Goal: Task Accomplishment & Management: Manage account settings

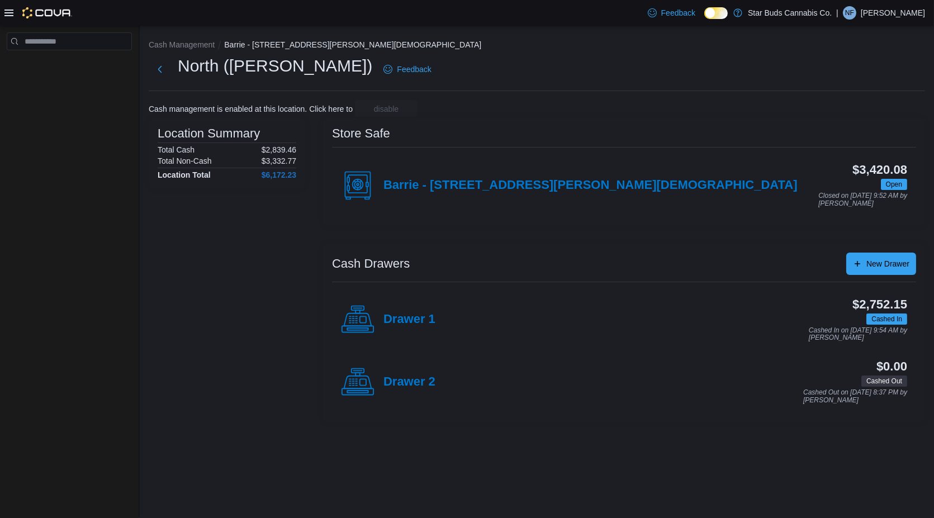
click at [914, 15] on p "Noah Folino" at bounding box center [892, 12] width 64 height 13
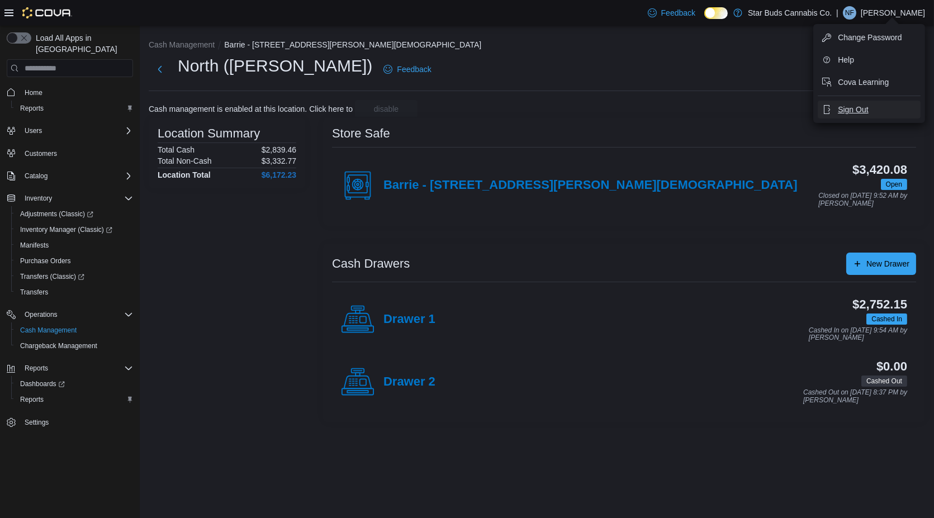
click at [850, 107] on span "Sign Out" at bounding box center [853, 109] width 30 height 11
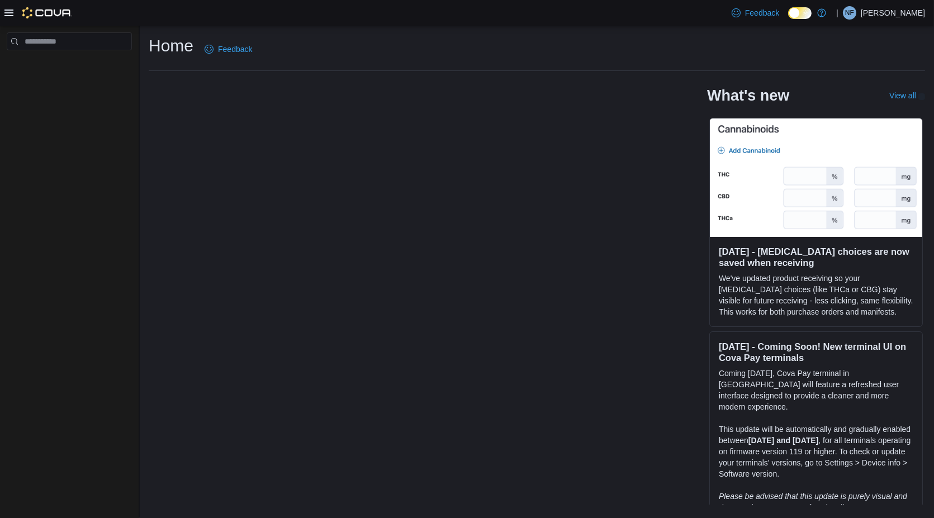
click at [914, 14] on p "[PERSON_NAME]" at bounding box center [892, 12] width 64 height 13
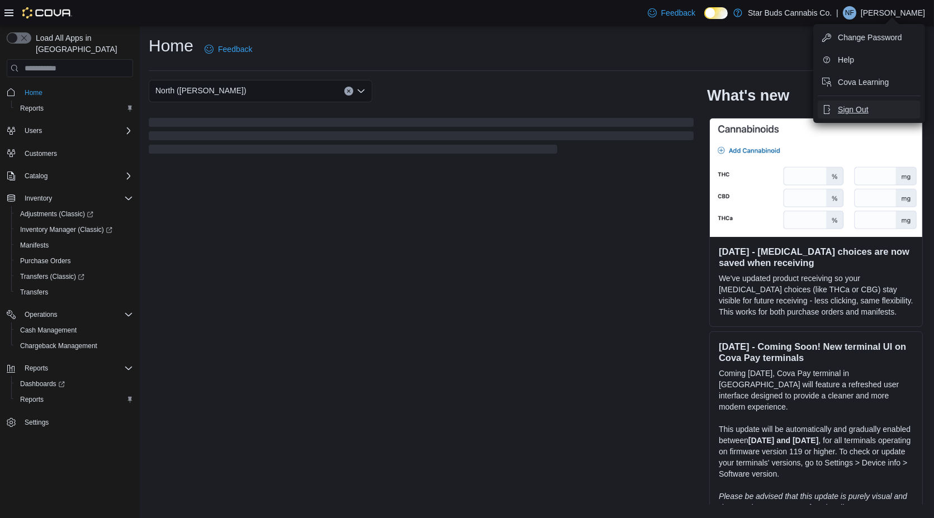
click at [859, 106] on span "Sign Out" at bounding box center [853, 109] width 30 height 11
